Goal: Navigation & Orientation: Find specific page/section

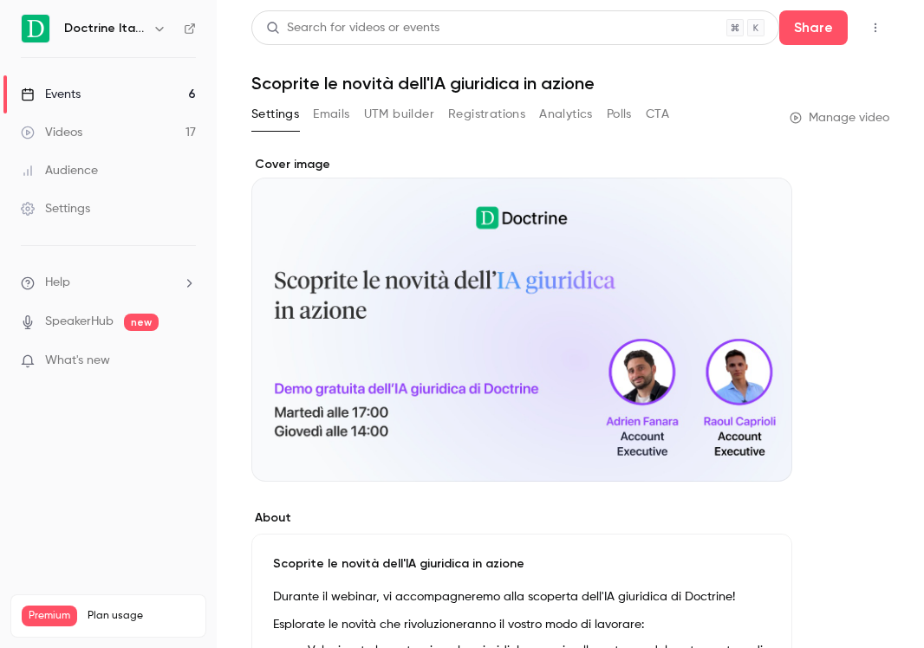
click at [149, 28] on button "button" at bounding box center [159, 28] width 21 height 21
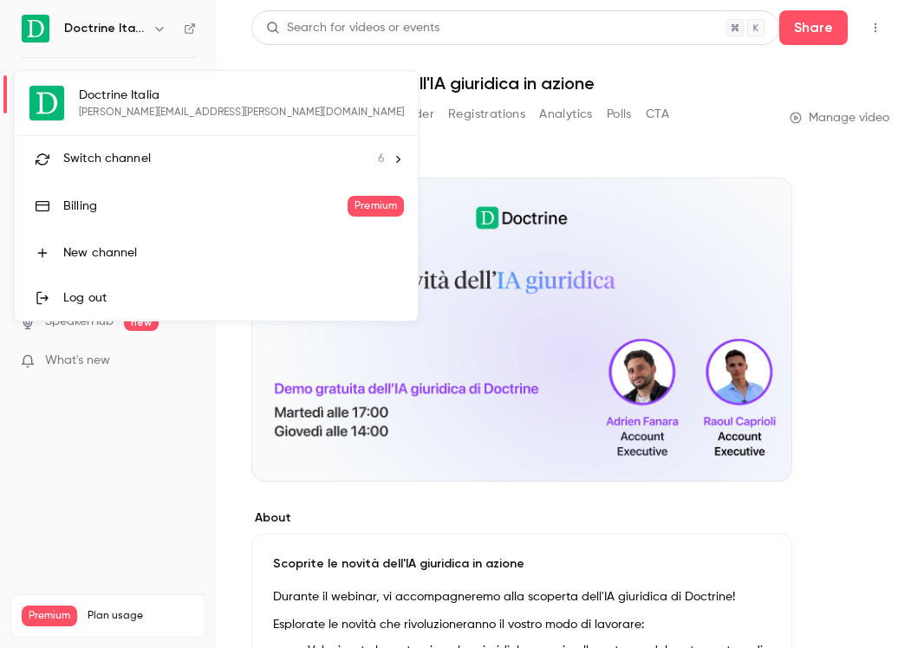
click at [162, 161] on div "Switch channel 6" at bounding box center [224, 159] width 322 height 18
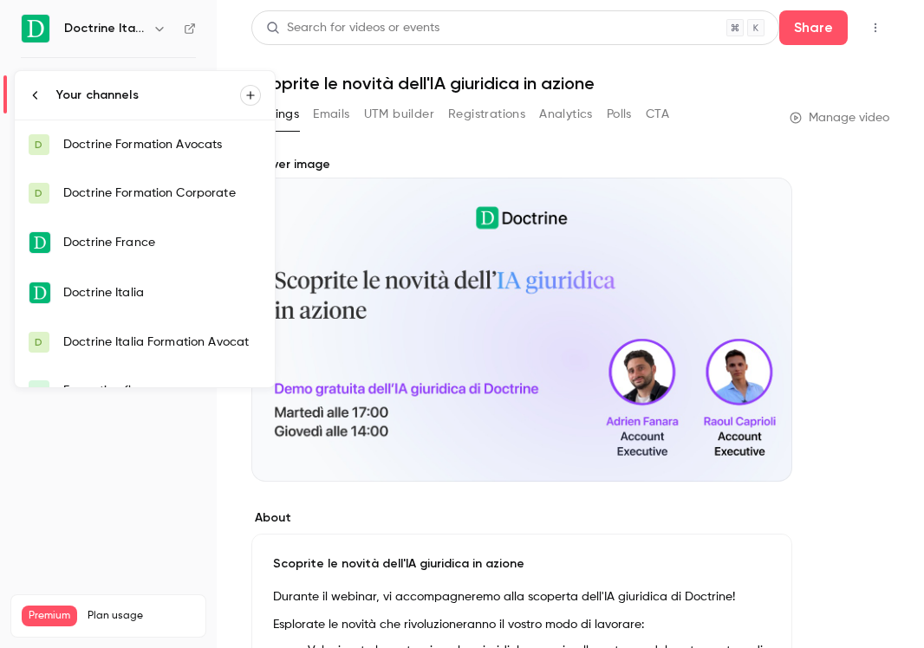
click at [158, 287] on div "Doctrine Italia" at bounding box center [162, 292] width 198 height 17
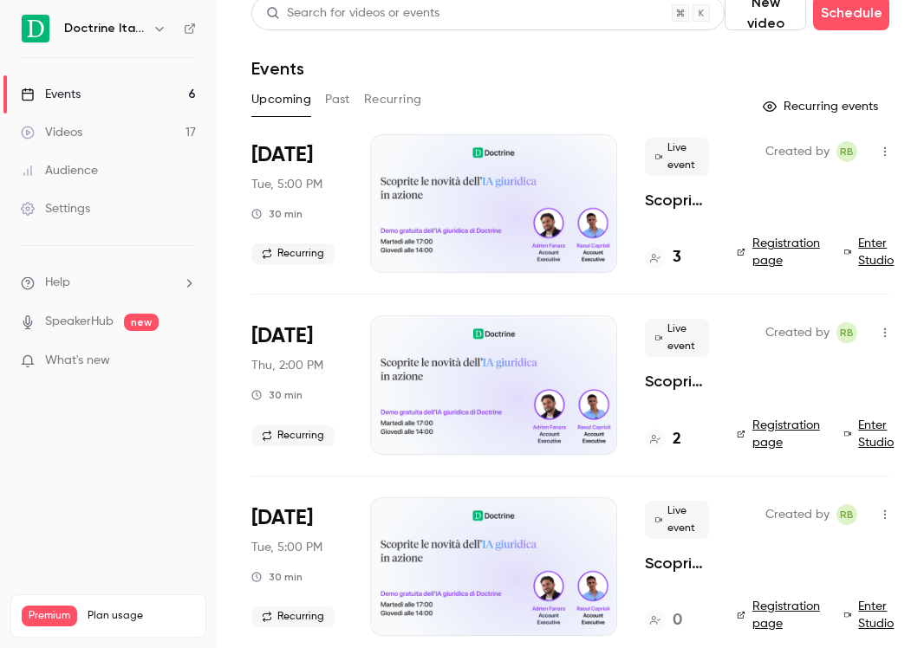
scroll to position [62, 0]
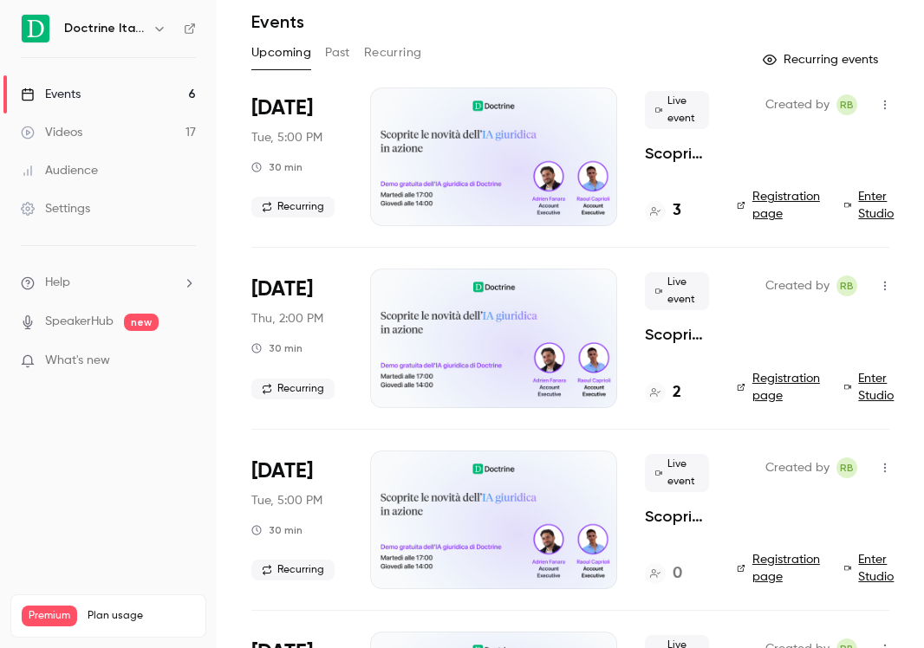
click at [677, 205] on h4 "3" at bounding box center [677, 210] width 9 height 23
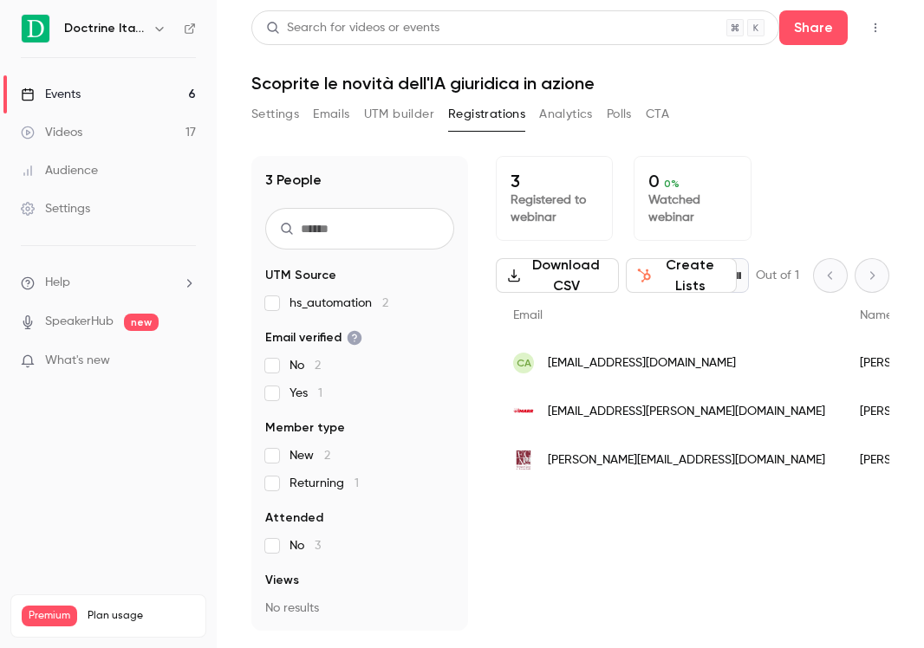
click at [149, 34] on button "button" at bounding box center [159, 28] width 21 height 21
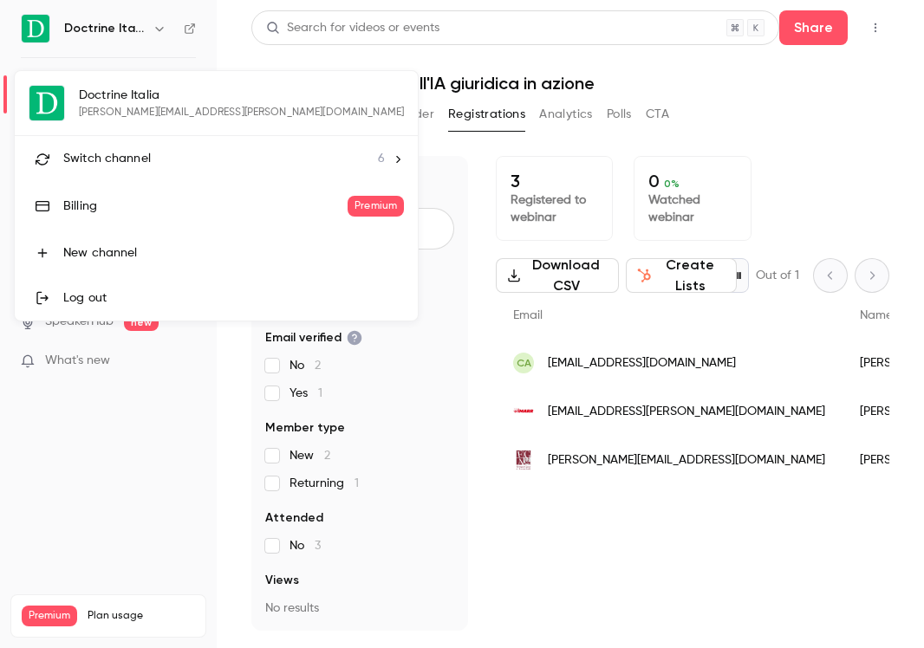
click at [148, 166] on span "Switch channel" at bounding box center [107, 159] width 88 height 18
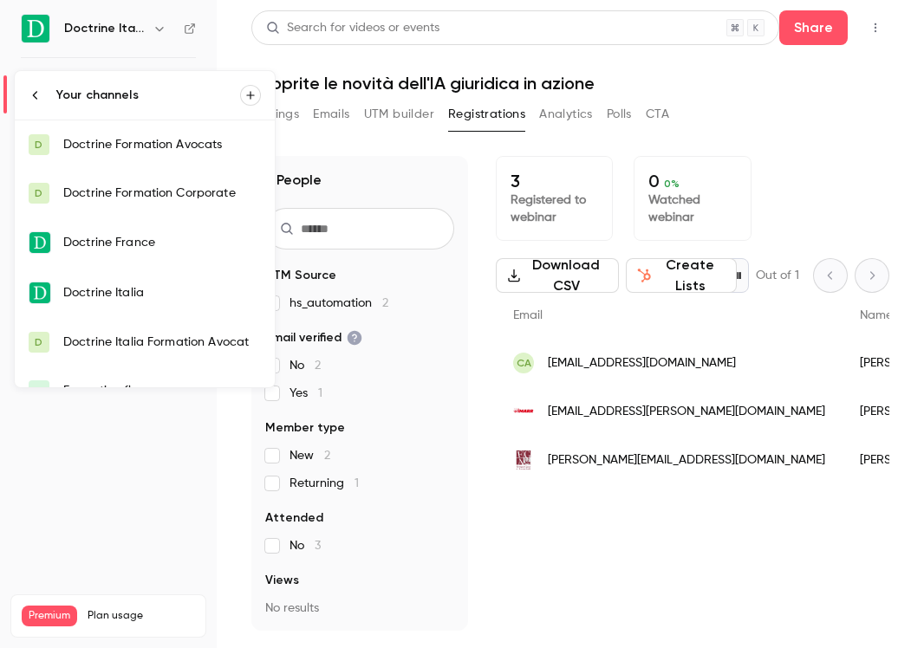
click at [144, 297] on div "Doctrine Italia" at bounding box center [162, 292] width 198 height 17
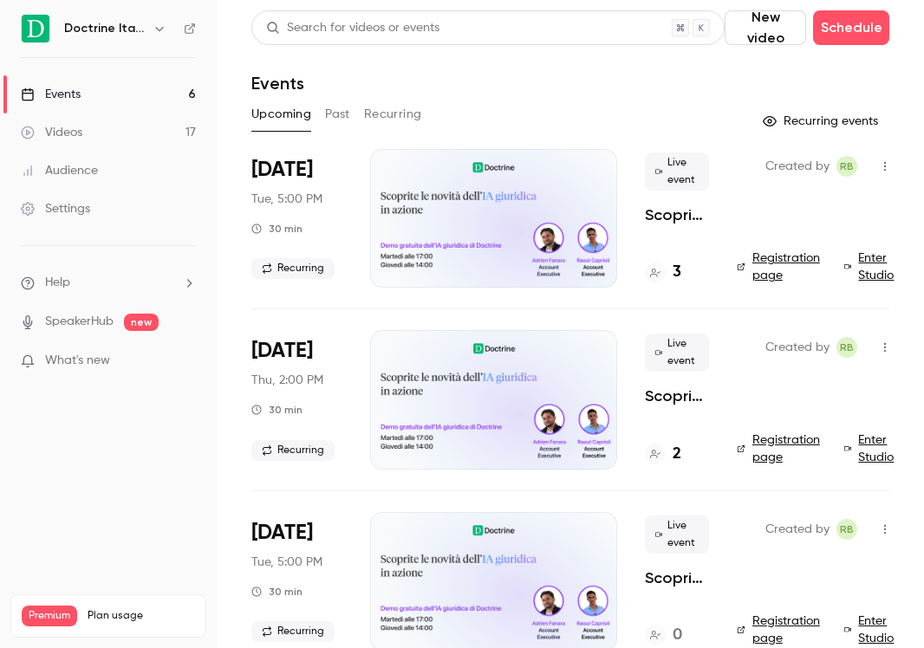
click at [154, 27] on icon "button" at bounding box center [160, 29] width 14 height 14
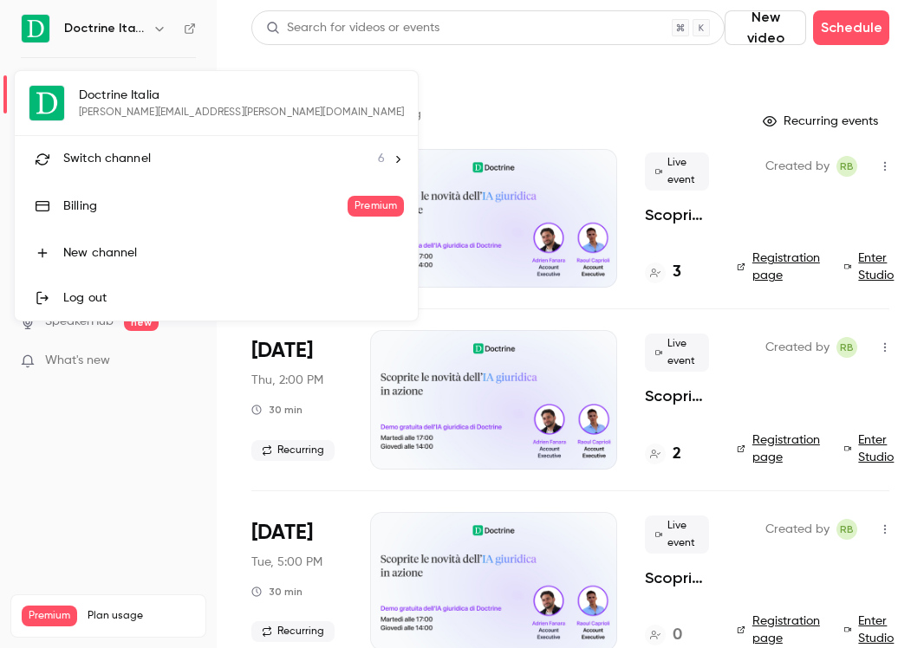
click at [162, 162] on div "Switch channel 6" at bounding box center [224, 159] width 322 height 18
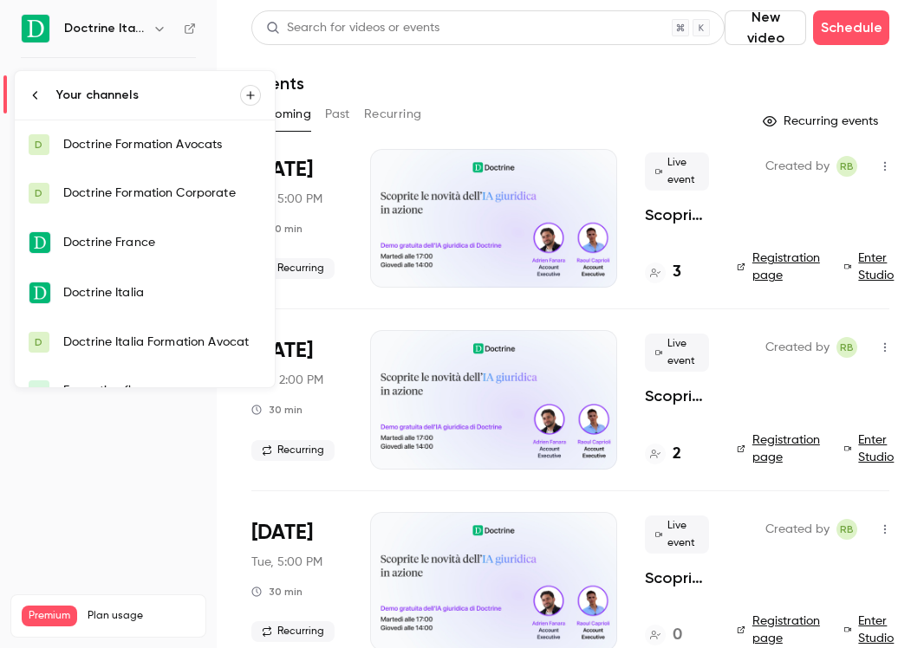
click at [165, 156] on link "D Doctrine Formation Avocats" at bounding box center [145, 144] width 260 height 49
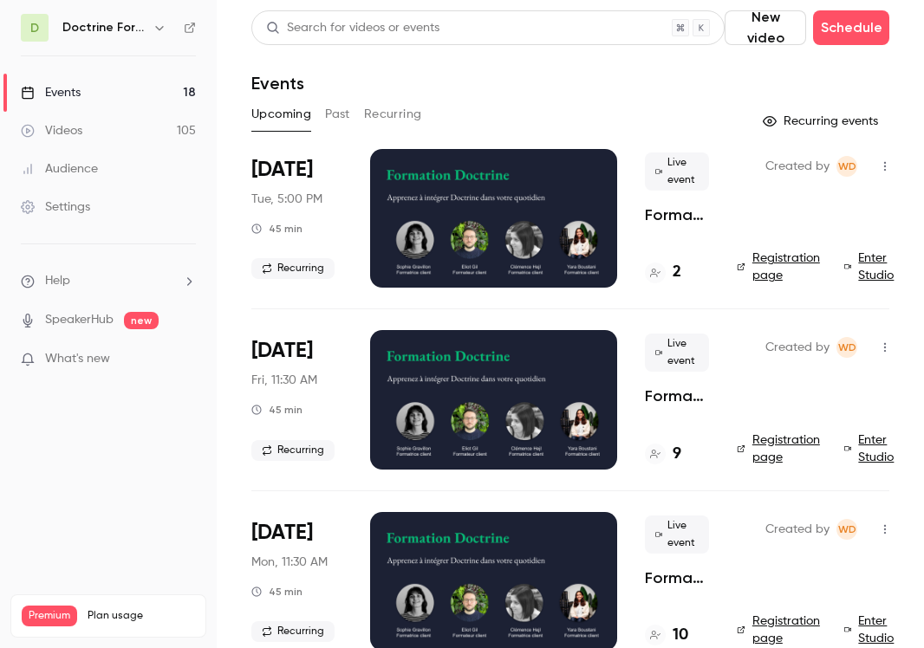
click at [160, 34] on icon "button" at bounding box center [160, 28] width 14 height 14
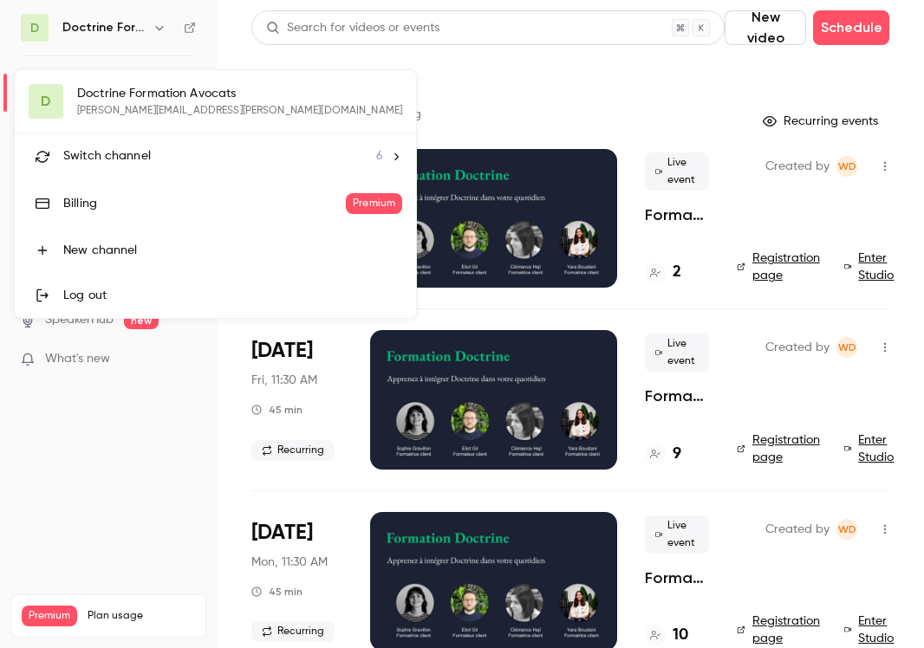
click at [185, 153] on div "Switch channel 6" at bounding box center [223, 156] width 320 height 18
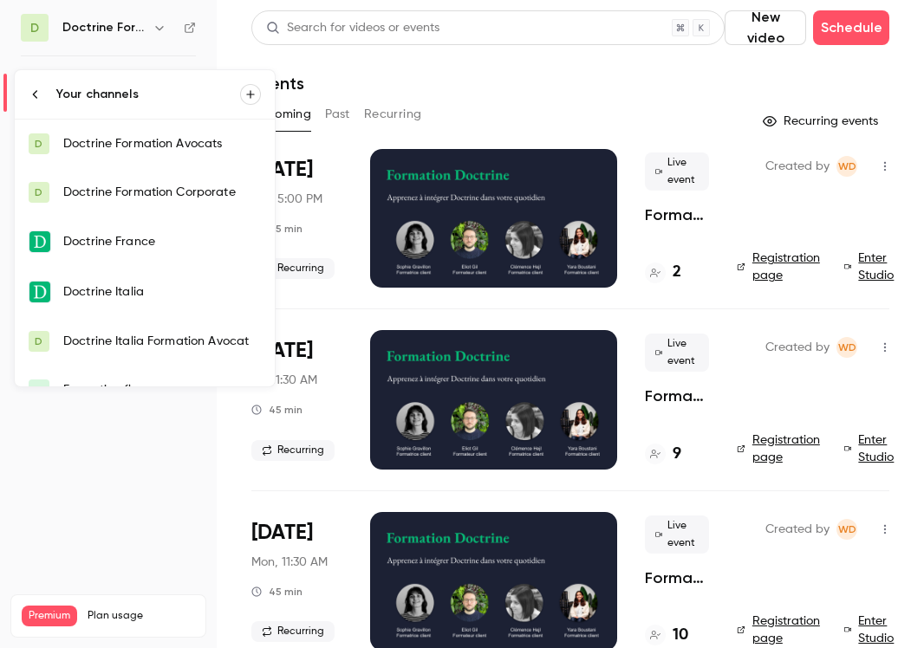
scroll to position [28, 0]
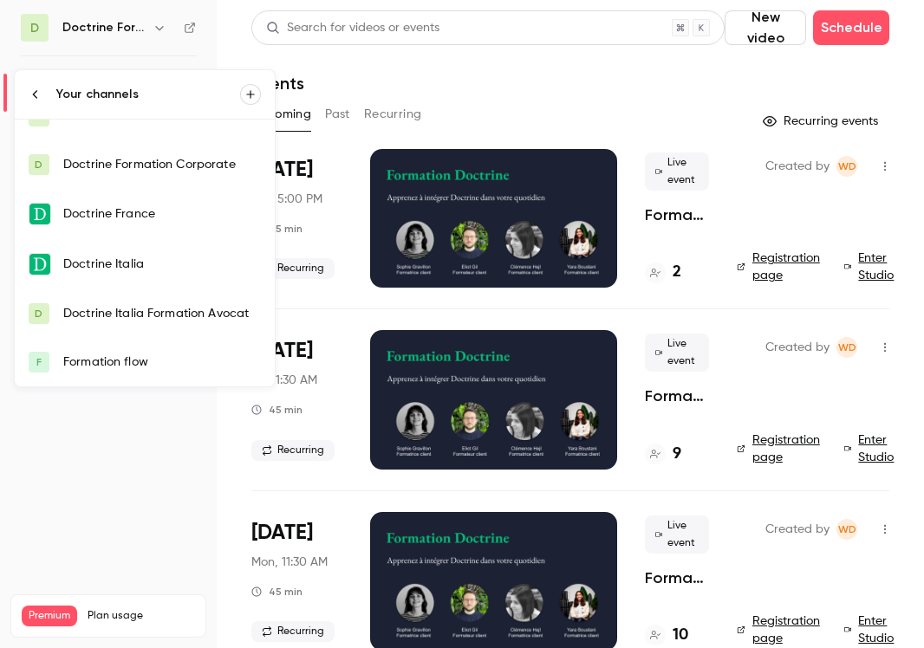
click at [166, 306] on div "Doctrine Italia Formation Avocat" at bounding box center [162, 313] width 198 height 17
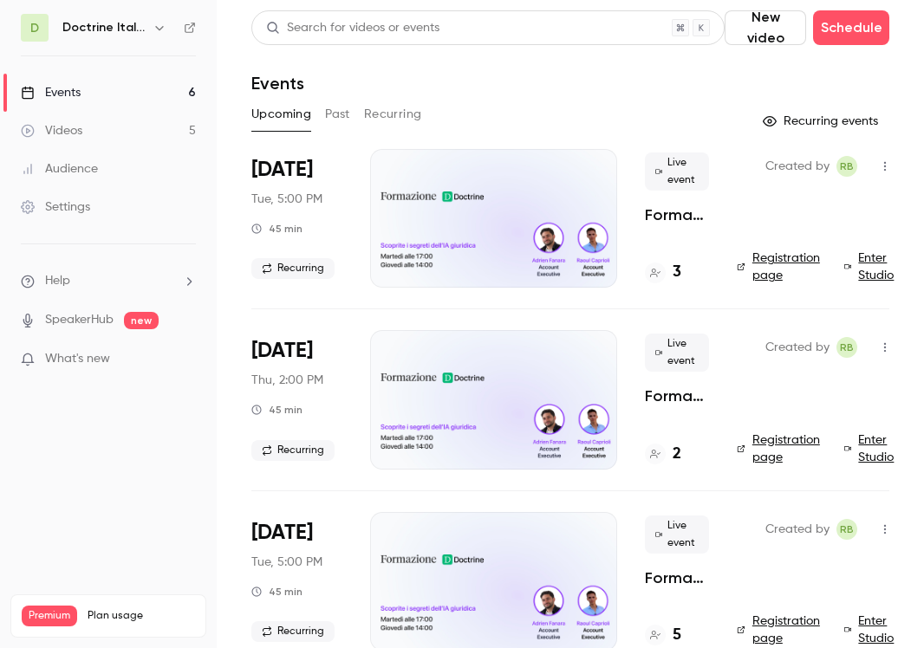
click at [670, 276] on div "3" at bounding box center [663, 272] width 36 height 23
